Goal: Obtain resource: Obtain resource

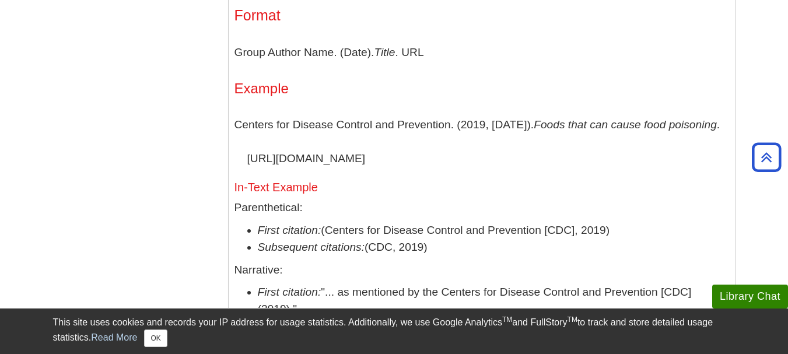
scroll to position [1283, 0]
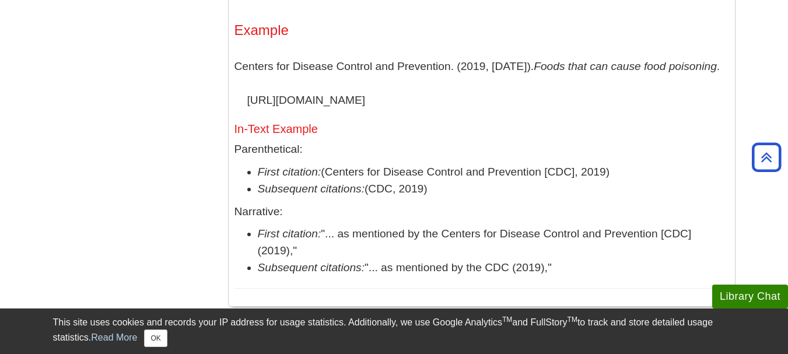
drag, startPoint x: 441, startPoint y: 189, endPoint x: 254, endPoint y: 176, distance: 188.2
click at [254, 176] on ul "First citation: (Centers for Disease Control and Prevention [CDC], 2019) Subseq…" at bounding box center [481, 181] width 494 height 34
copy ul "First citation: (Centers for Disease Control and Prevention [CDC], 2019) Subseq…"
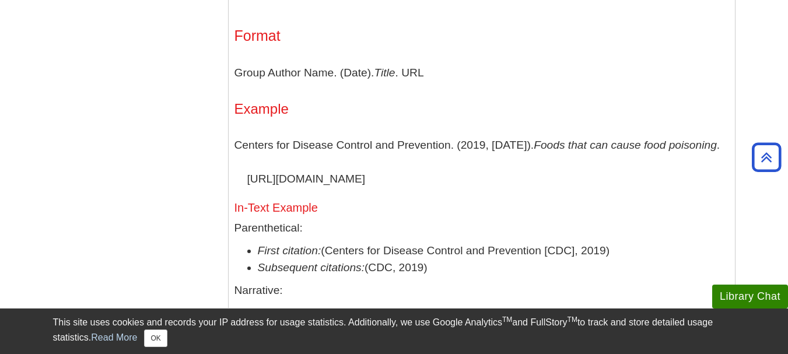
scroll to position [1224, 0]
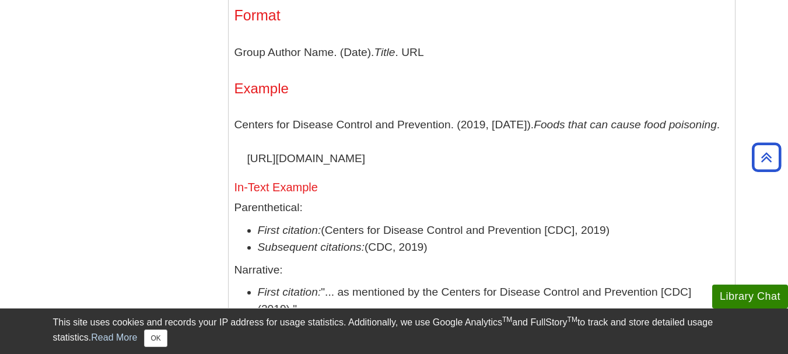
drag, startPoint x: 549, startPoint y: 156, endPoint x: 234, endPoint y: 126, distance: 316.2
click at [234, 126] on p "Centers for Disease Control and Prevention. (2019, [DATE]). Foods that can caus…" at bounding box center [481, 141] width 494 height 67
copy p "Centers for Disease Control and Prevention. (2019, [DATE]). Foods that can caus…"
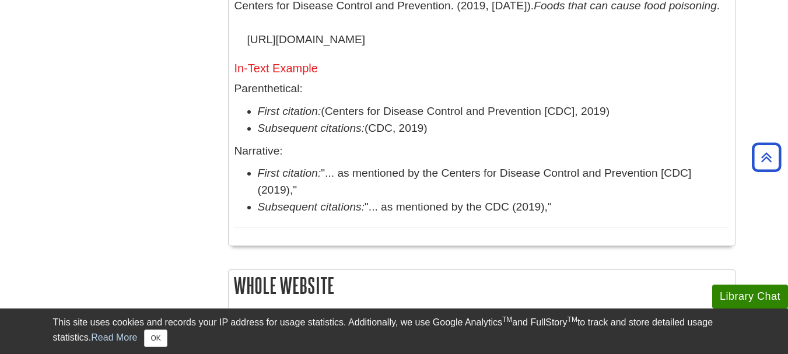
scroll to position [991, 0]
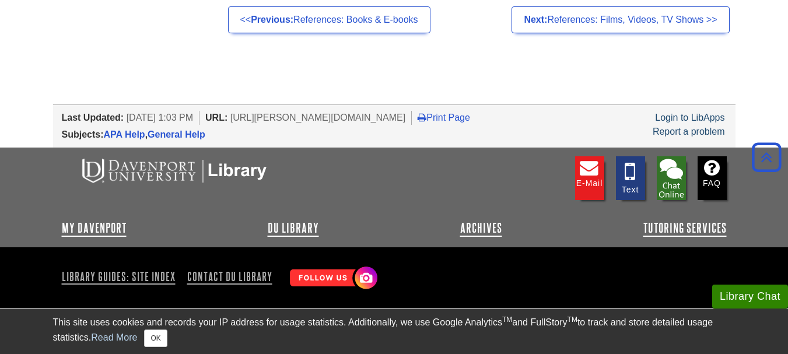
scroll to position [11488, 0]
